Goal: Information Seeking & Learning: Learn about a topic

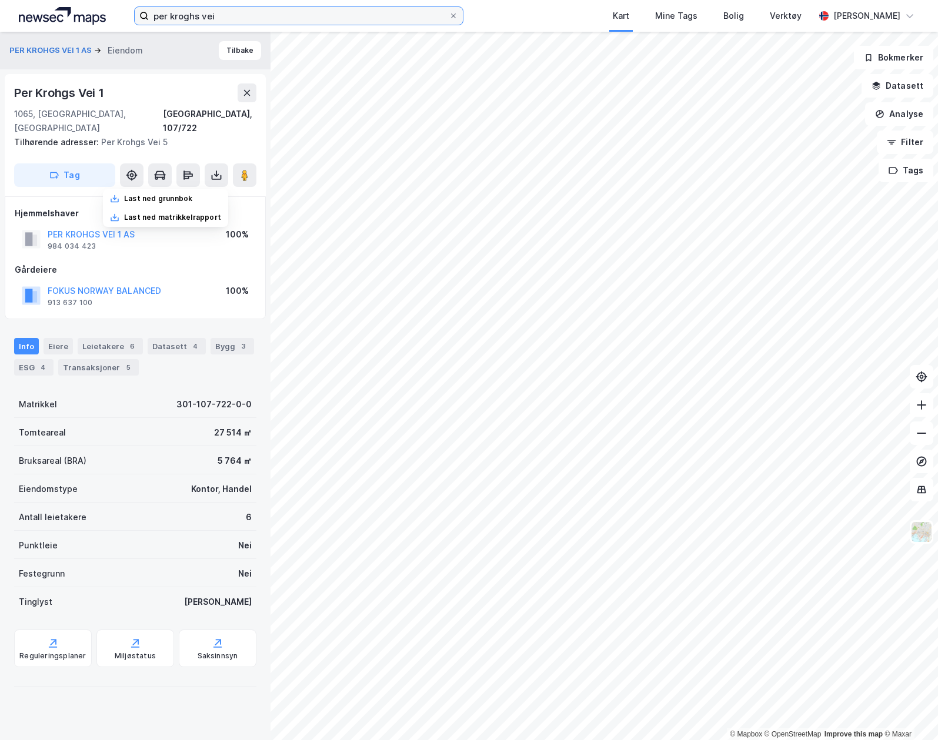
click at [275, 13] on input "per kroghs vei" at bounding box center [299, 16] width 300 height 18
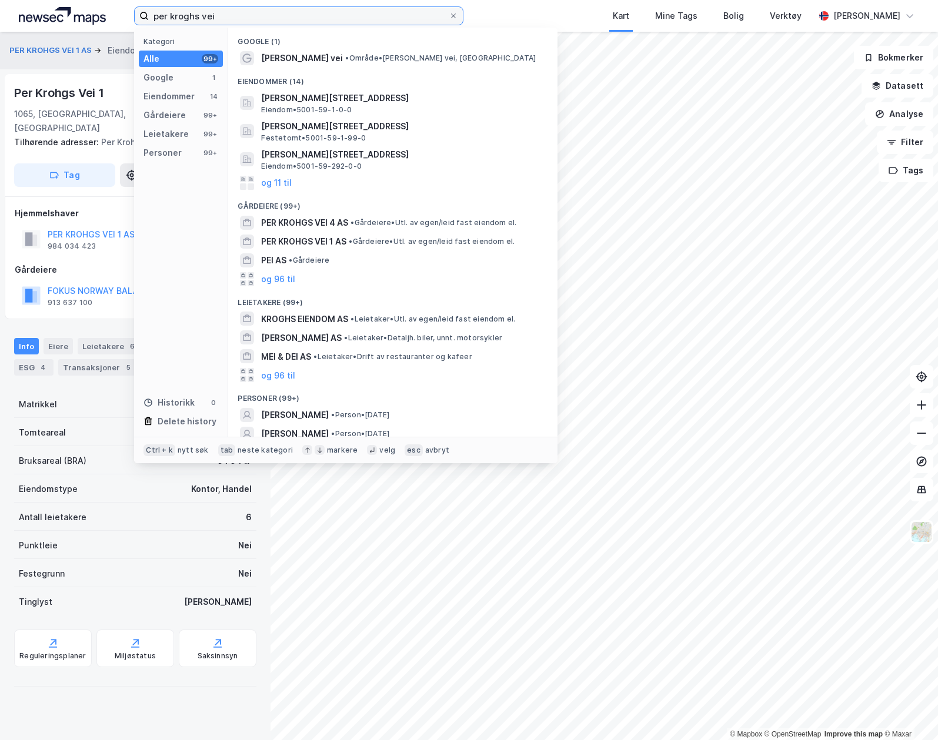
click at [275, 13] on input "per kroghs vei" at bounding box center [299, 16] width 300 height 18
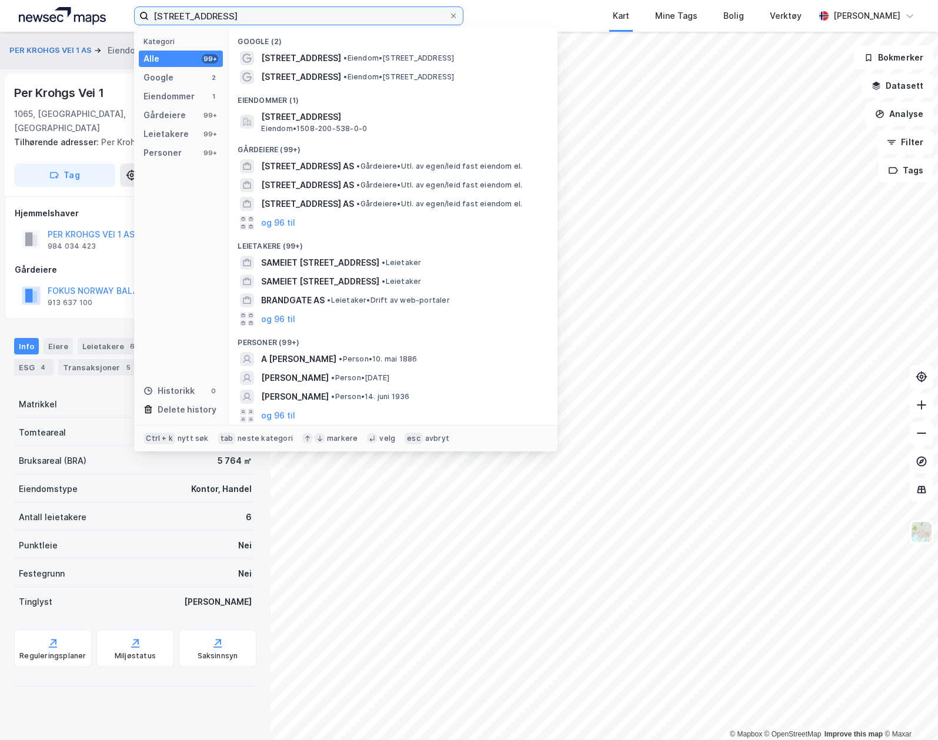
type input "[STREET_ADDRESS]"
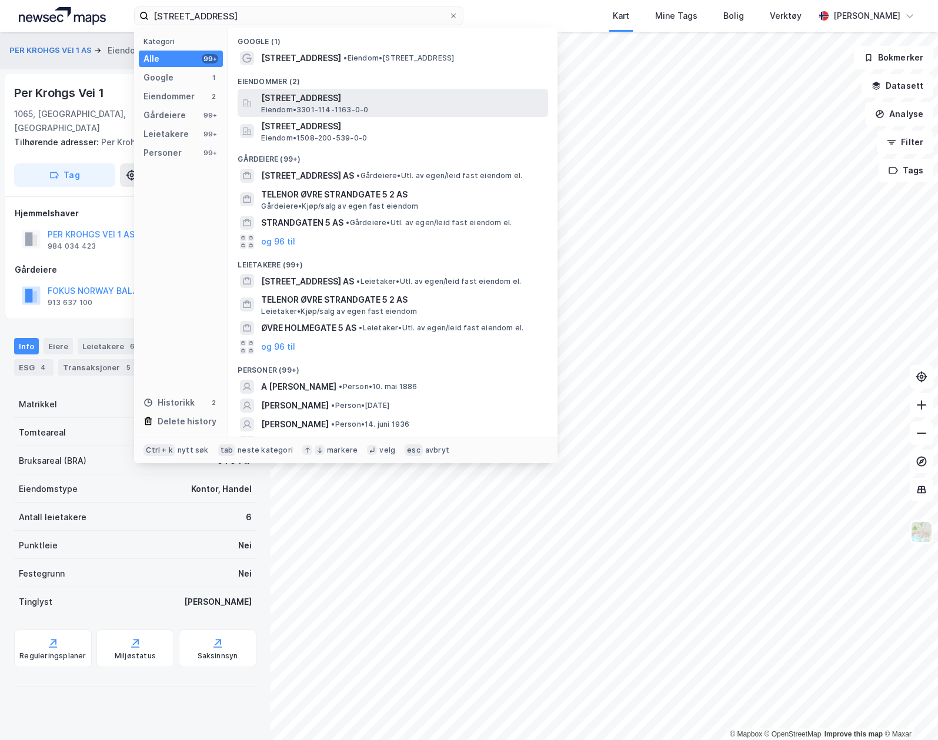
click at [376, 99] on span "[STREET_ADDRESS]" at bounding box center [402, 98] width 282 height 14
